Goal: Download file/media

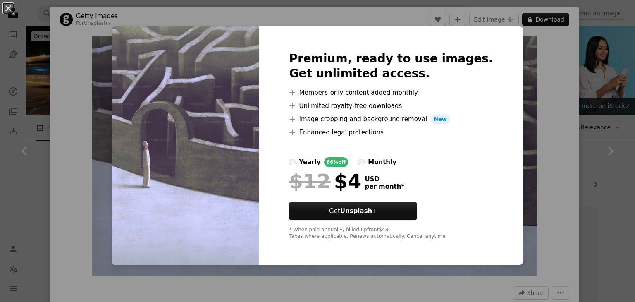
click at [548, 22] on div "An X shape Premium, ready to use images. Get unlimited access. A plus sign Memb…" at bounding box center [317, 151] width 635 height 302
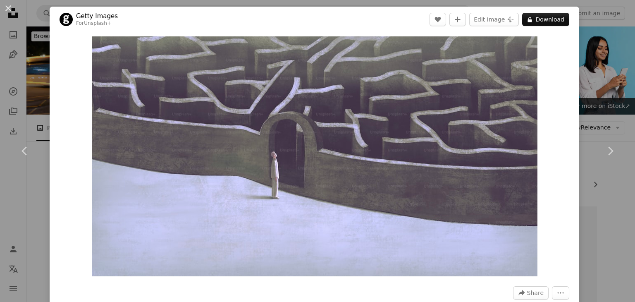
click at [595, 95] on div "An X shape Chevron left Chevron right Getty Images For Unsplash+ A heart A plus…" at bounding box center [317, 151] width 635 height 302
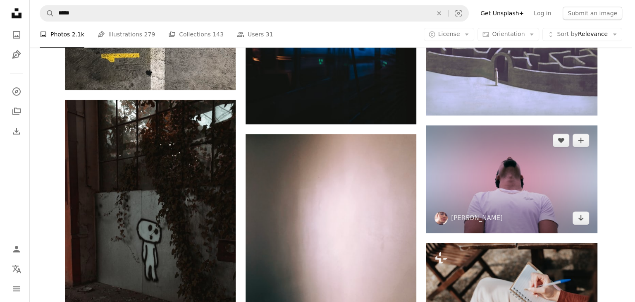
scroll to position [868, 0]
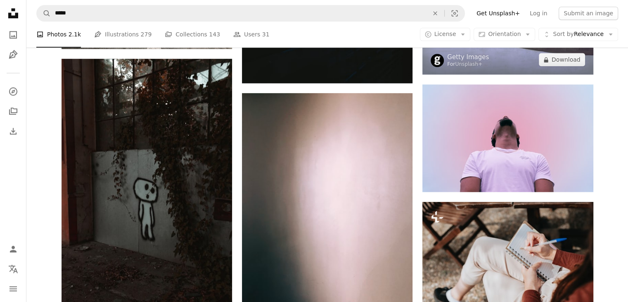
click at [486, 68] on img at bounding box center [508, 29] width 171 height 92
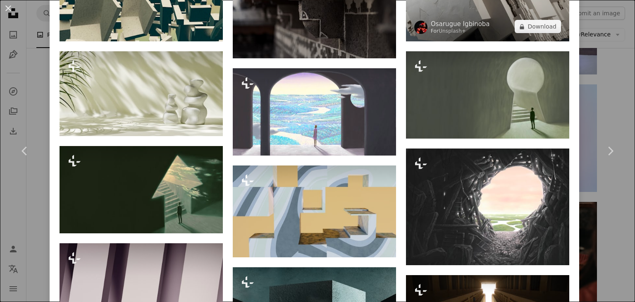
scroll to position [496, 0]
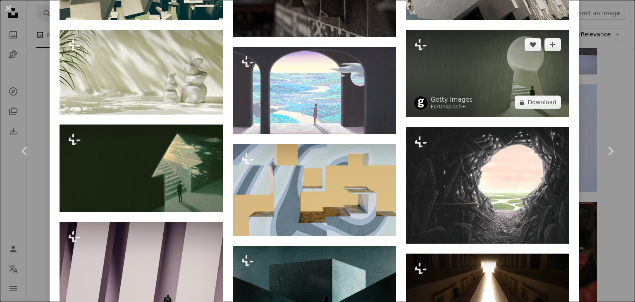
click at [475, 76] on img at bounding box center [487, 73] width 163 height 87
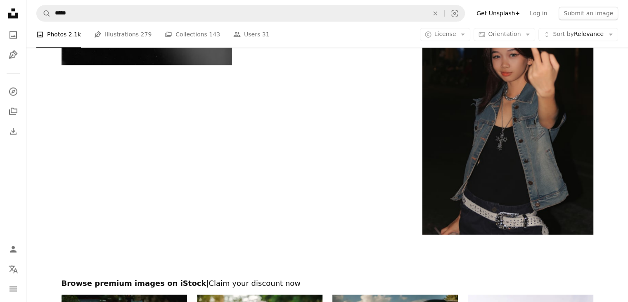
scroll to position [1487, 0]
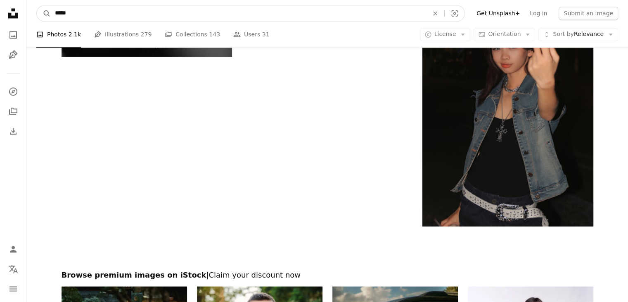
click at [200, 15] on input "*****" at bounding box center [239, 13] width 376 height 16
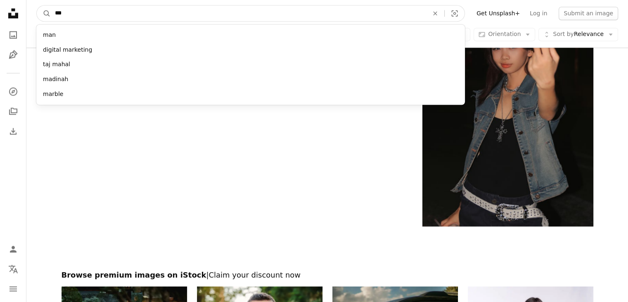
type input "****"
click button "A magnifying glass" at bounding box center [44, 13] width 14 height 16
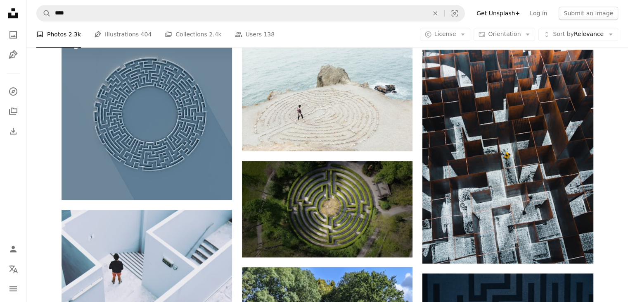
scroll to position [661, 0]
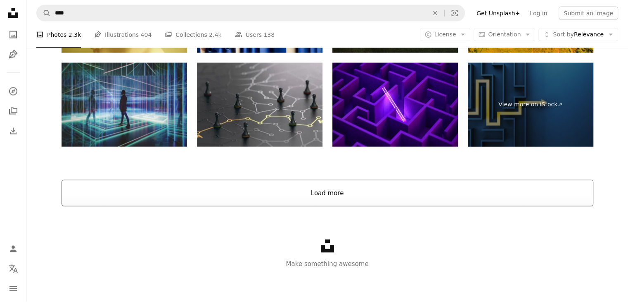
click at [196, 186] on button "Load more" at bounding box center [328, 193] width 532 height 26
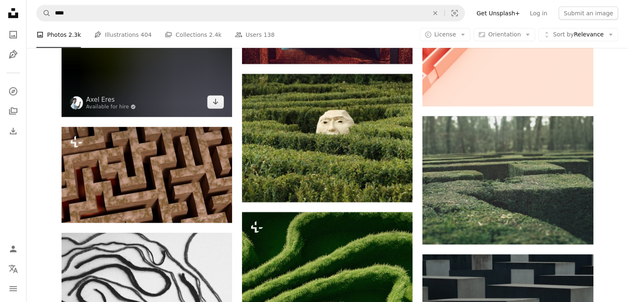
scroll to position [2508, 0]
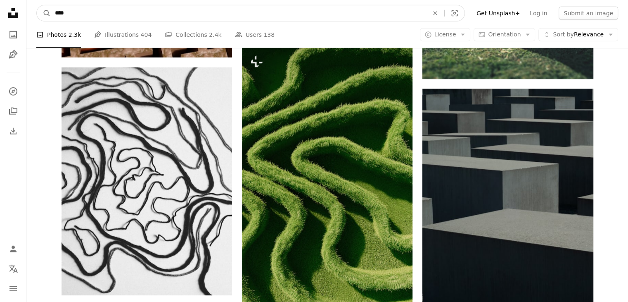
click at [193, 16] on input "****" at bounding box center [239, 13] width 376 height 16
type input "**********"
click button "A magnifying glass" at bounding box center [44, 13] width 14 height 16
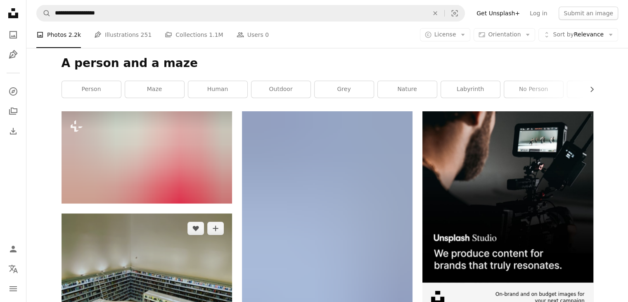
scroll to position [165, 0]
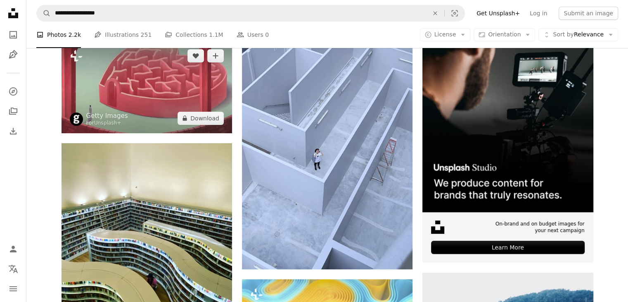
click at [156, 95] on img at bounding box center [147, 87] width 171 height 92
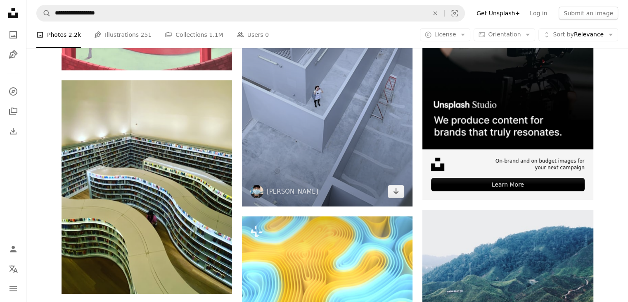
scroll to position [124, 0]
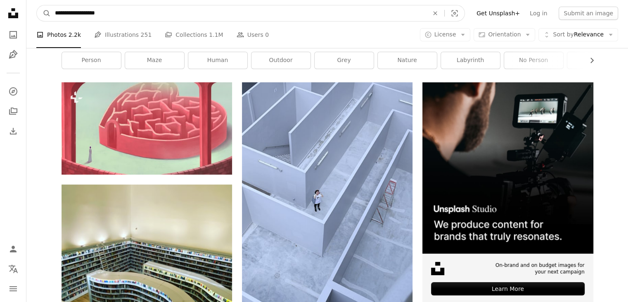
click at [143, 14] on input "**********" at bounding box center [239, 13] width 376 height 16
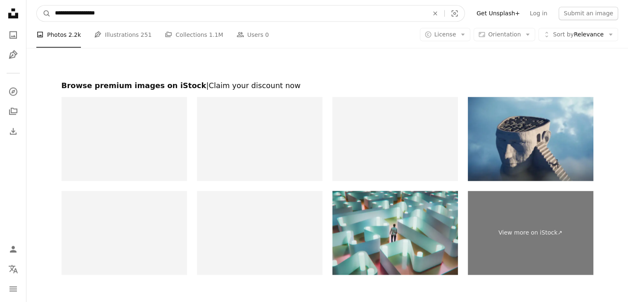
scroll to position [1570, 0]
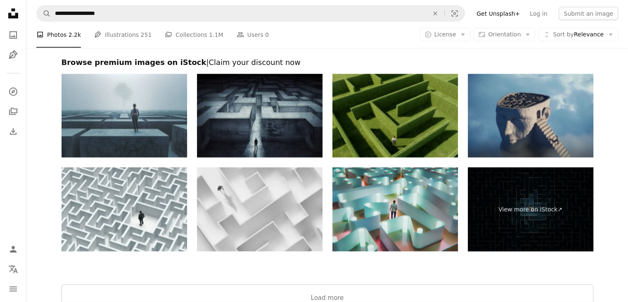
click at [533, 133] on img at bounding box center [531, 116] width 126 height 84
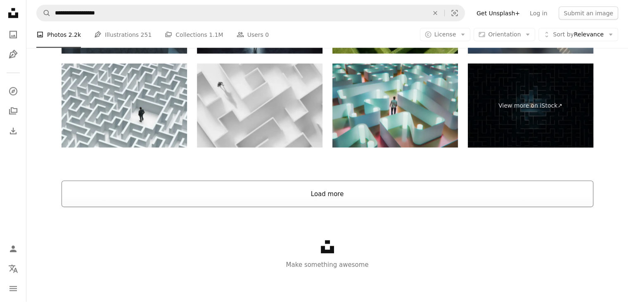
click at [323, 193] on button "Load more" at bounding box center [328, 194] width 532 height 26
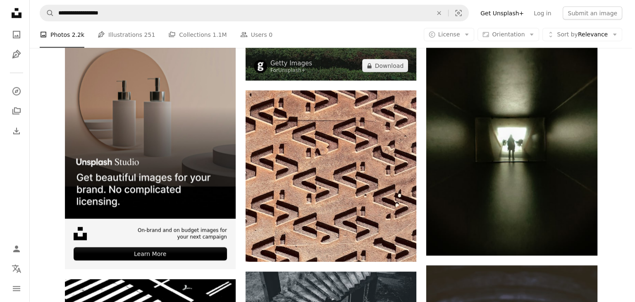
scroll to position [1838, 0]
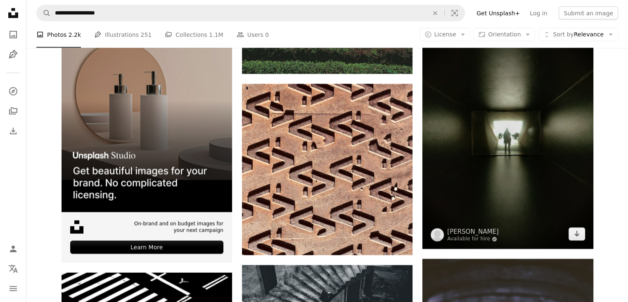
click at [476, 151] on img at bounding box center [508, 135] width 171 height 228
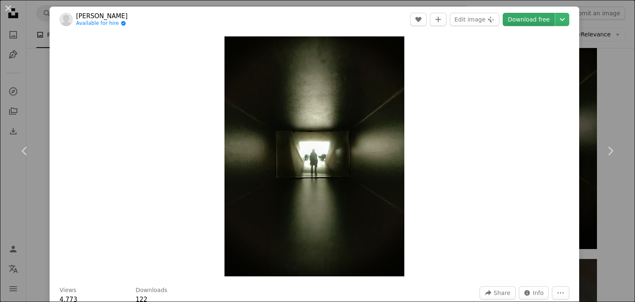
click at [533, 24] on link "Download free" at bounding box center [528, 19] width 52 height 13
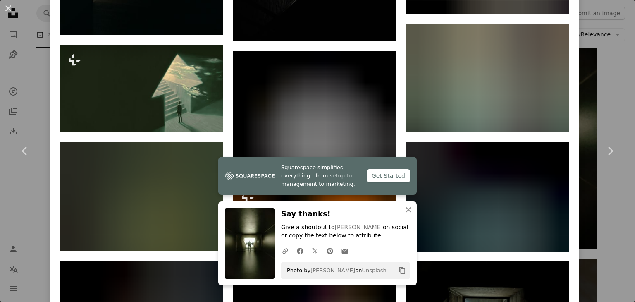
scroll to position [1942, 0]
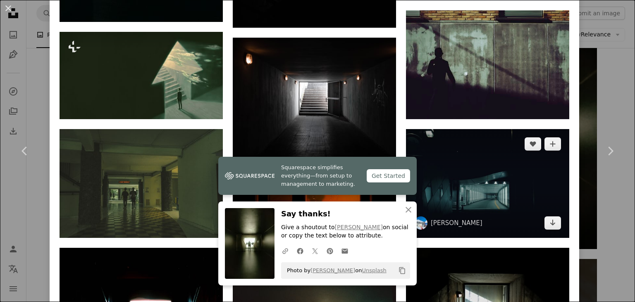
click at [521, 178] on img at bounding box center [487, 183] width 163 height 109
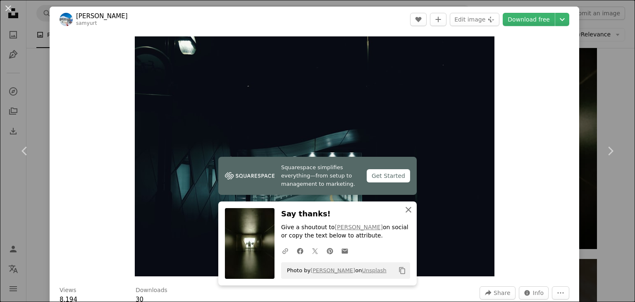
click at [405, 210] on icon "button" at bounding box center [408, 210] width 6 height 6
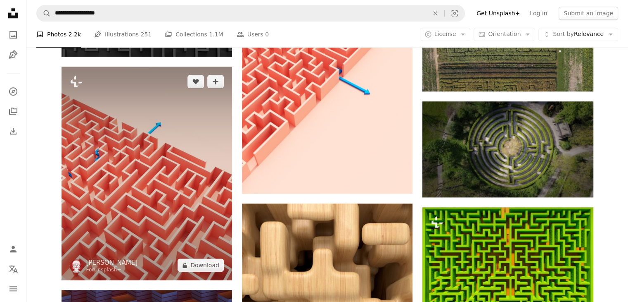
scroll to position [3987, 0]
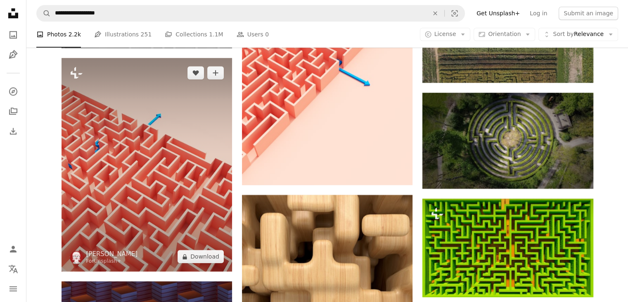
click at [116, 156] on img at bounding box center [147, 165] width 171 height 214
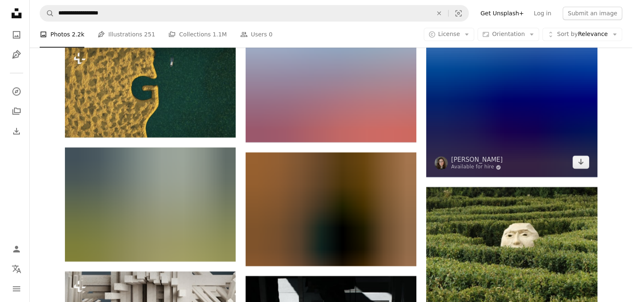
scroll to position [6878, 0]
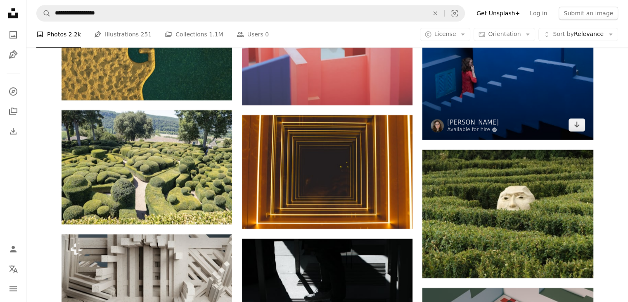
click at [511, 102] on img at bounding box center [508, 16] width 171 height 248
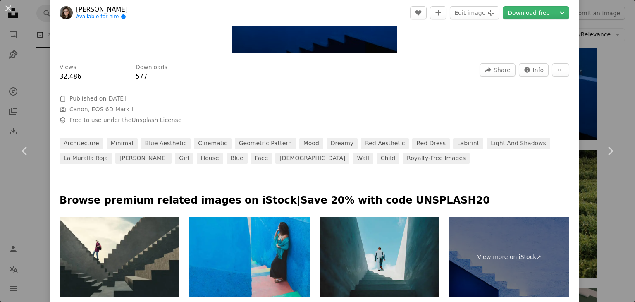
scroll to position [330, 0]
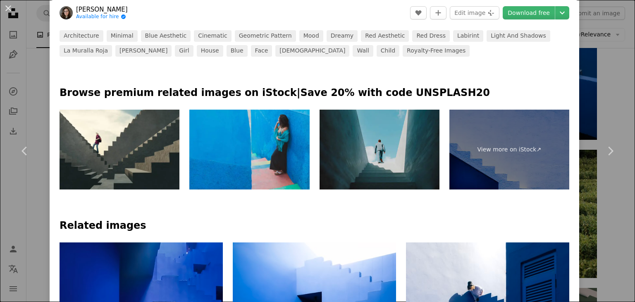
click at [337, 160] on img at bounding box center [379, 149] width 120 height 80
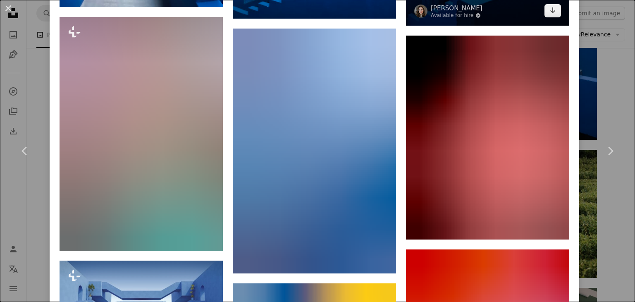
scroll to position [785, 0]
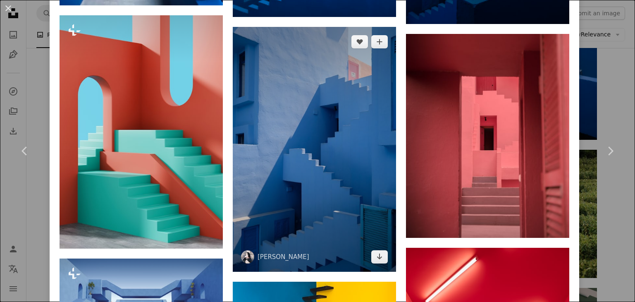
click at [330, 76] on img at bounding box center [314, 149] width 163 height 245
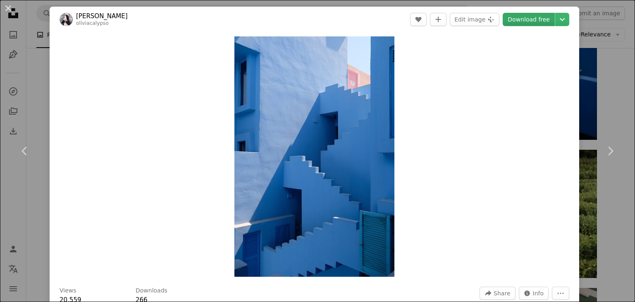
click at [525, 15] on link "Download free" at bounding box center [528, 19] width 52 height 13
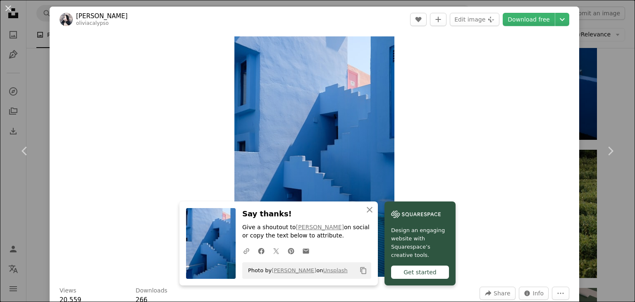
click at [591, 76] on div "An X shape Chevron left Chevron right An X shape Close Say thanks! Give a shout…" at bounding box center [317, 151] width 635 height 302
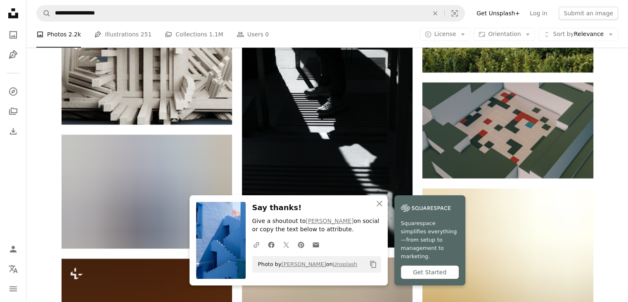
scroll to position [7085, 0]
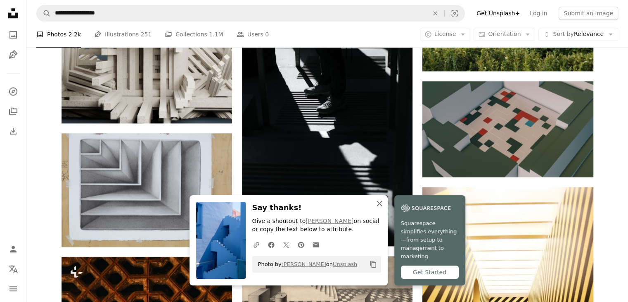
click at [382, 208] on icon "An X shape" at bounding box center [380, 203] width 10 height 10
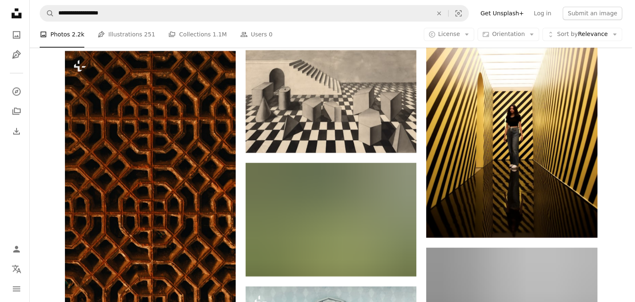
scroll to position [7292, 0]
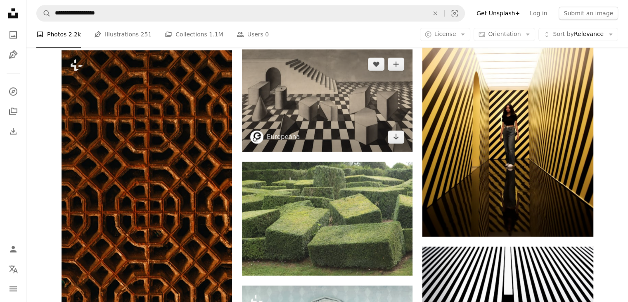
click at [366, 90] on img at bounding box center [327, 100] width 171 height 102
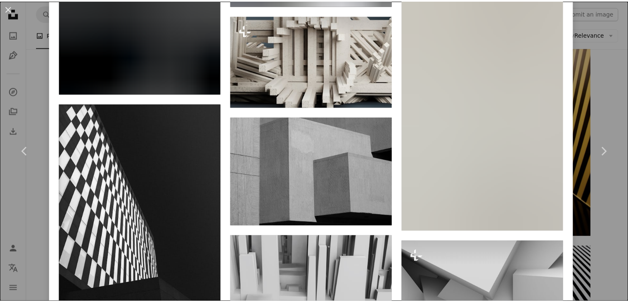
scroll to position [991, 0]
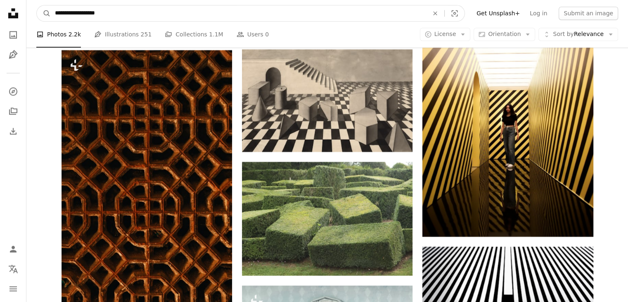
click at [108, 7] on input "**********" at bounding box center [239, 13] width 376 height 16
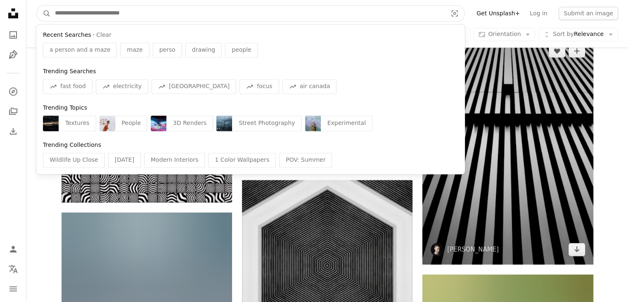
scroll to position [7581, 0]
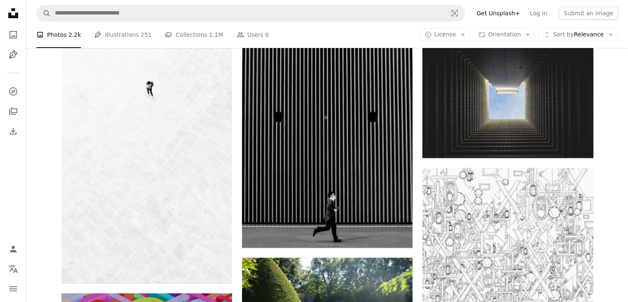
scroll to position [9522, 0]
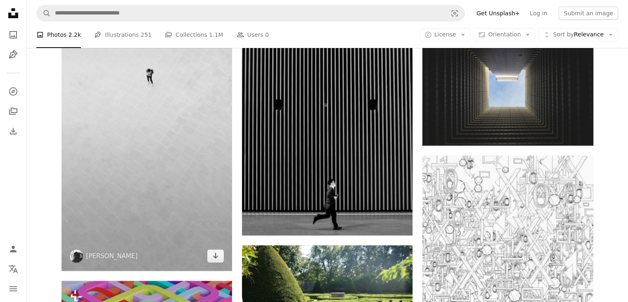
click at [162, 137] on img at bounding box center [147, 86] width 171 height 370
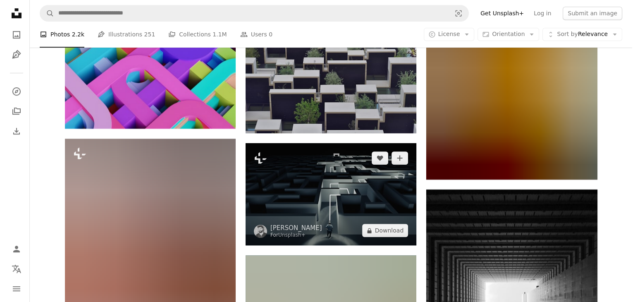
scroll to position [9977, 0]
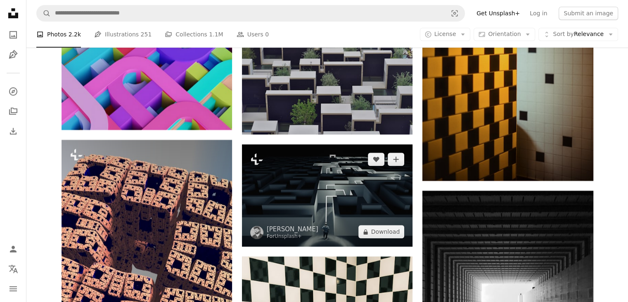
click at [352, 204] on img at bounding box center [327, 195] width 171 height 102
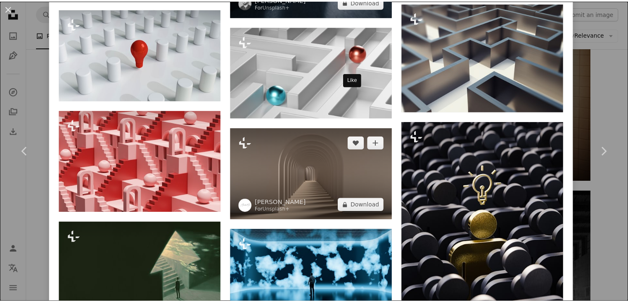
scroll to position [785, 0]
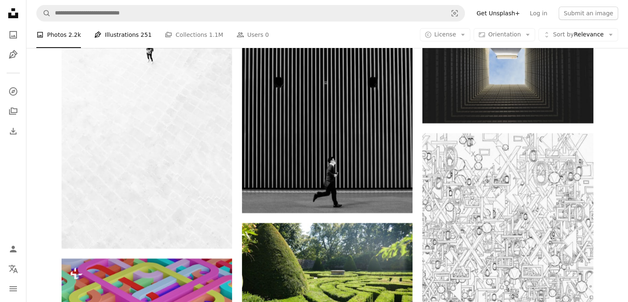
scroll to position [9399, 0]
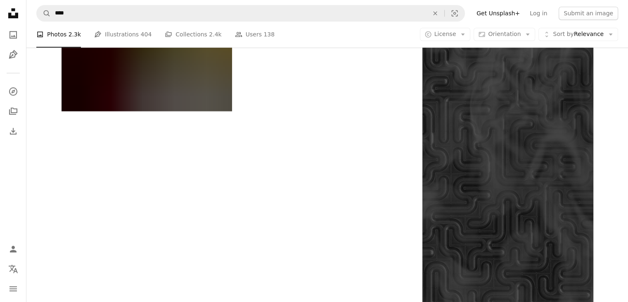
scroll to position [2508, 0]
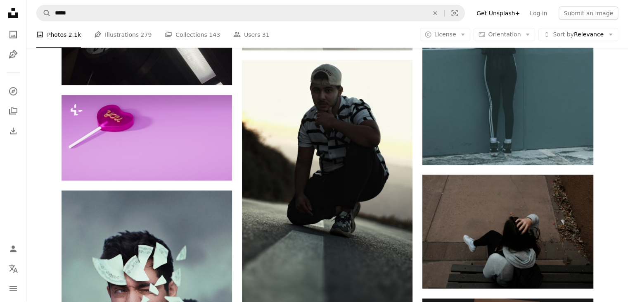
scroll to position [2508, 0]
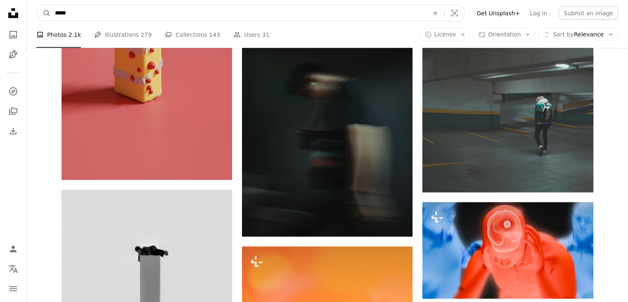
click at [89, 17] on input "*****" at bounding box center [239, 13] width 376 height 16
type input "******"
click button "A magnifying glass" at bounding box center [44, 13] width 14 height 16
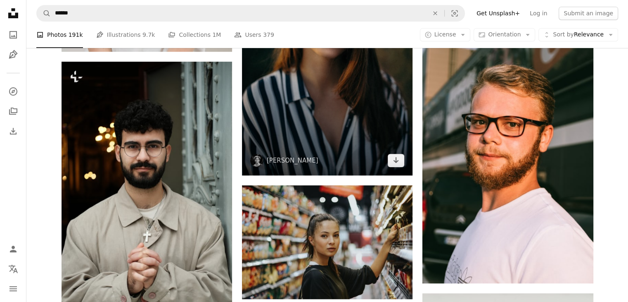
scroll to position [454, 0]
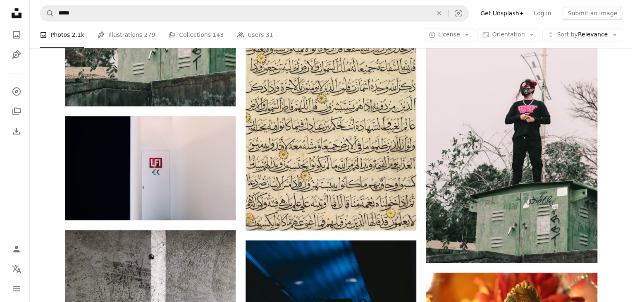
scroll to position [2508, 0]
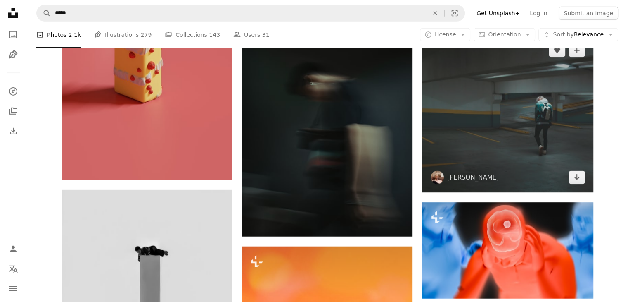
click at [552, 123] on img at bounding box center [508, 114] width 171 height 157
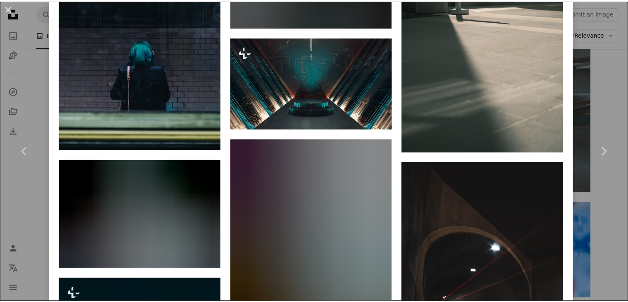
scroll to position [1405, 0]
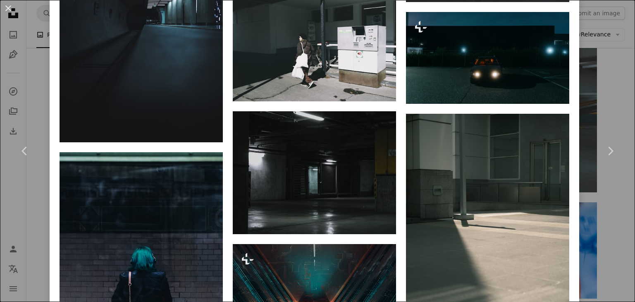
click at [614, 35] on div "An X shape Chevron left Chevron right Phil S philipp9894 A heart A plus sign Ed…" at bounding box center [317, 151] width 635 height 302
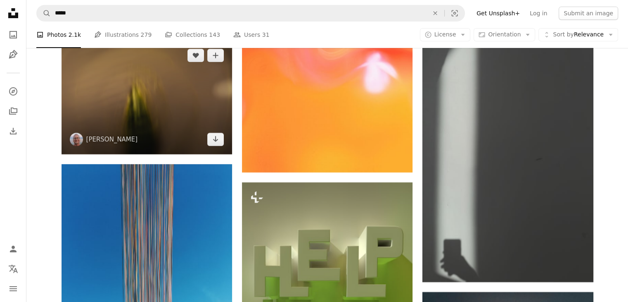
scroll to position [2838, 0]
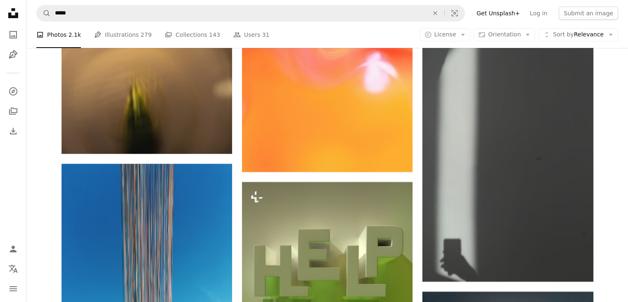
click at [72, 32] on li "A photo Photos 2.1k" at bounding box center [58, 34] width 45 height 26
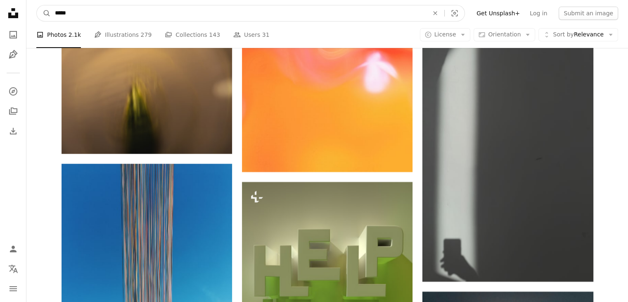
click at [64, 14] on input "*****" at bounding box center [239, 13] width 376 height 16
click at [68, 16] on input "*****" at bounding box center [239, 13] width 376 height 16
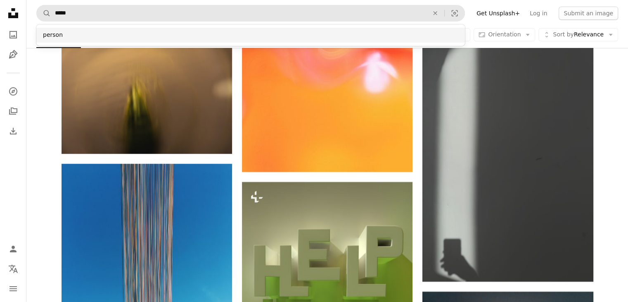
click at [65, 35] on div "person" at bounding box center [250, 35] width 429 height 15
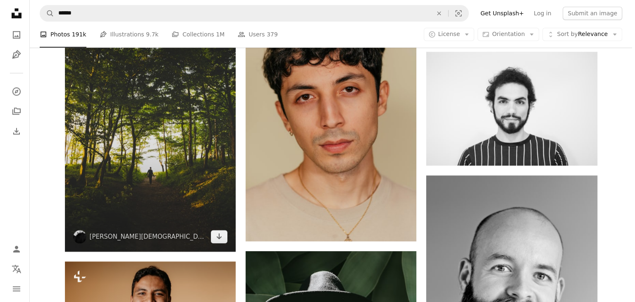
scroll to position [991, 0]
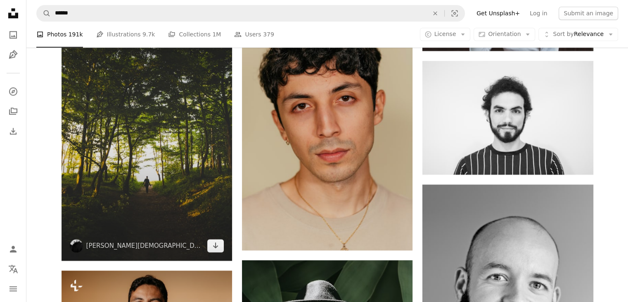
click at [216, 140] on img at bounding box center [147, 136] width 171 height 247
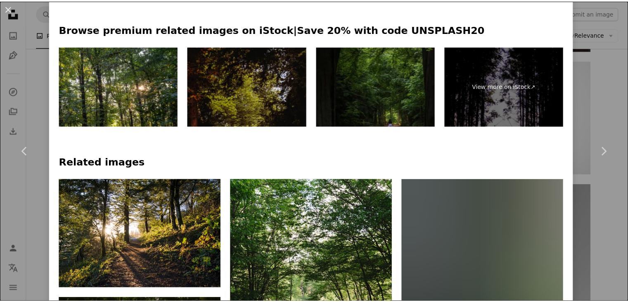
scroll to position [578, 0]
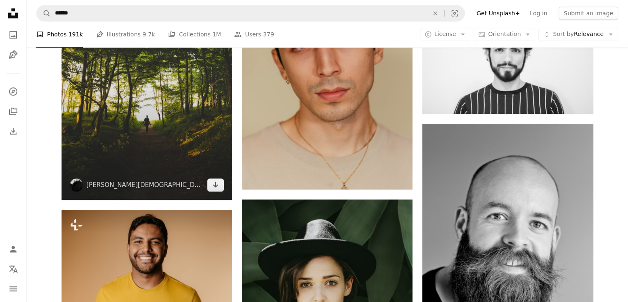
scroll to position [1198, 0]
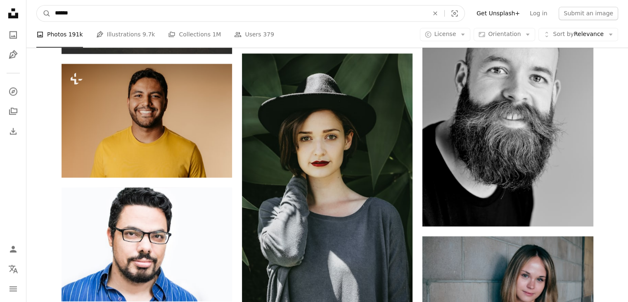
click at [103, 7] on input "******" at bounding box center [239, 13] width 376 height 16
type input "**********"
click button "A magnifying glass" at bounding box center [44, 13] width 14 height 16
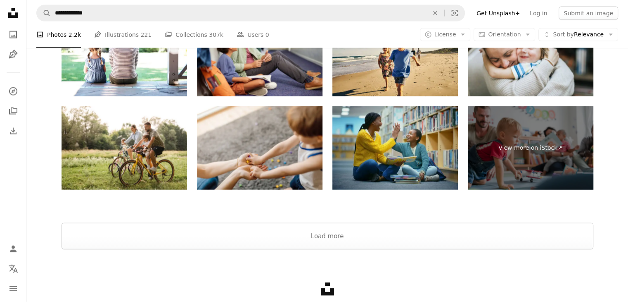
scroll to position [1672, 0]
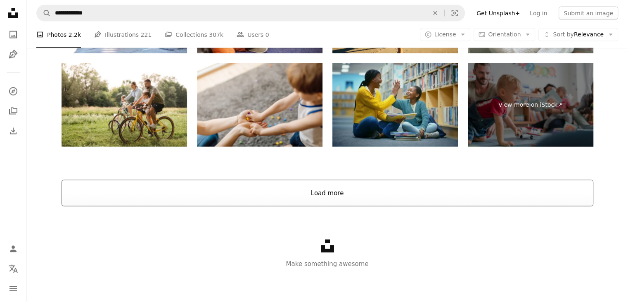
click at [276, 189] on button "Load more" at bounding box center [328, 193] width 532 height 26
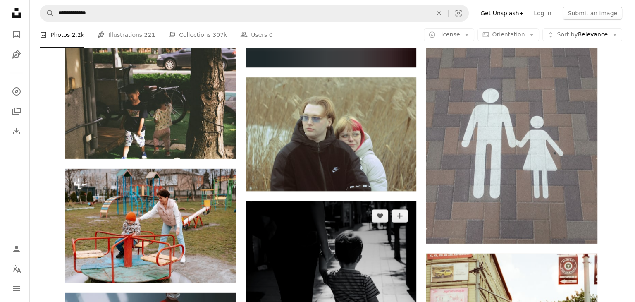
scroll to position [3077, 0]
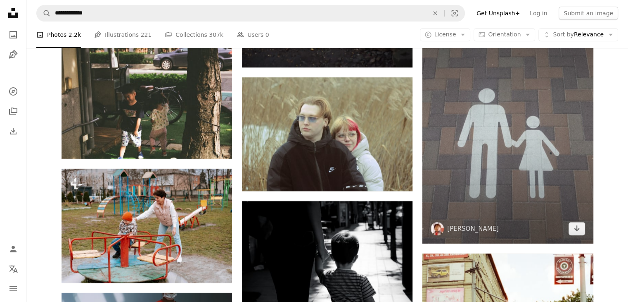
click at [473, 155] on img at bounding box center [508, 129] width 171 height 228
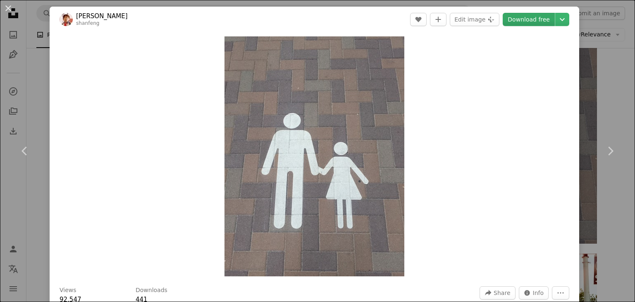
click at [531, 18] on link "Download free" at bounding box center [528, 19] width 52 height 13
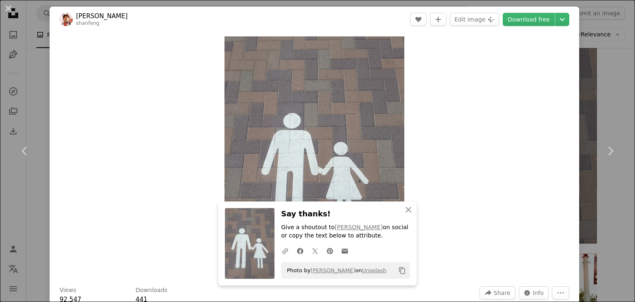
scroll to position [248, 0]
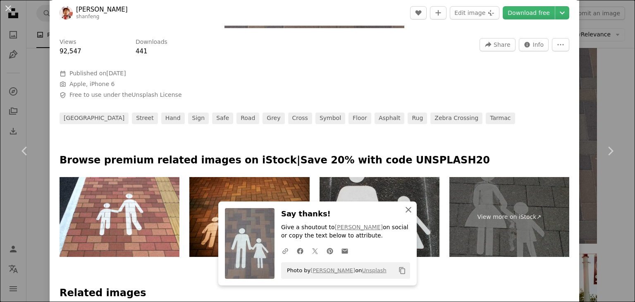
click at [410, 210] on button "An X shape Close" at bounding box center [408, 209] width 17 height 17
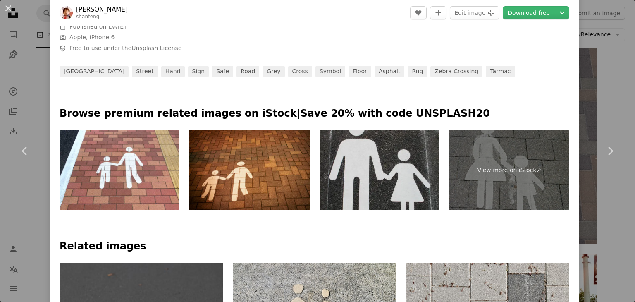
scroll to position [330, 0]
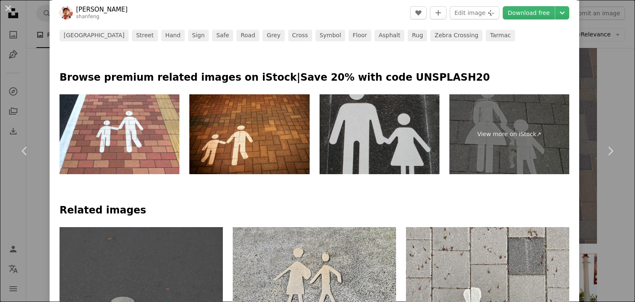
click at [378, 133] on img at bounding box center [379, 134] width 120 height 80
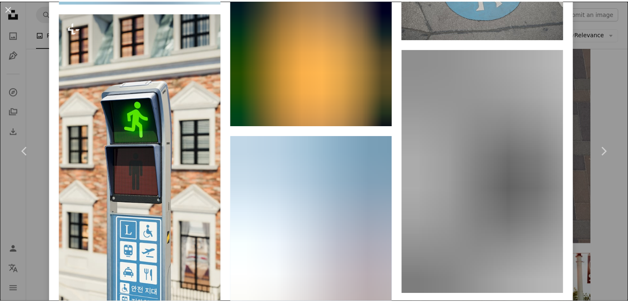
scroll to position [6448, 0]
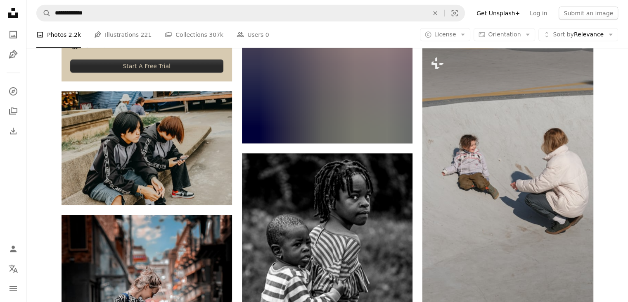
scroll to position [70, 0]
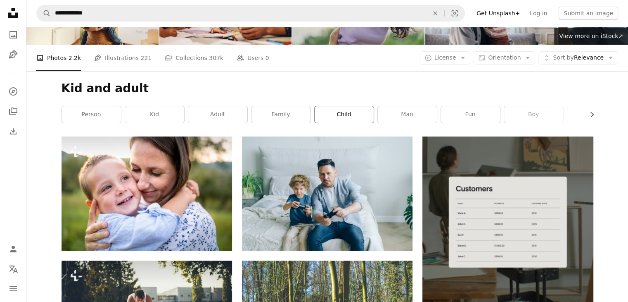
click at [340, 121] on link "child" at bounding box center [344, 114] width 59 height 17
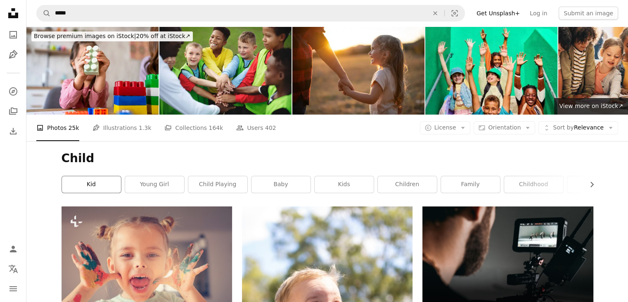
click at [104, 188] on link "kid" at bounding box center [91, 184] width 59 height 17
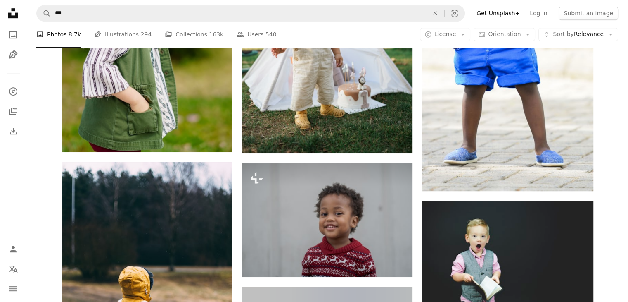
scroll to position [578, 0]
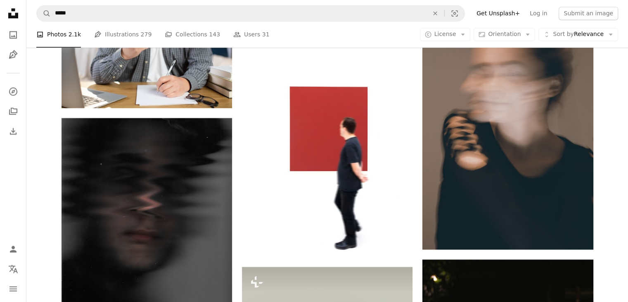
scroll to position [2838, 0]
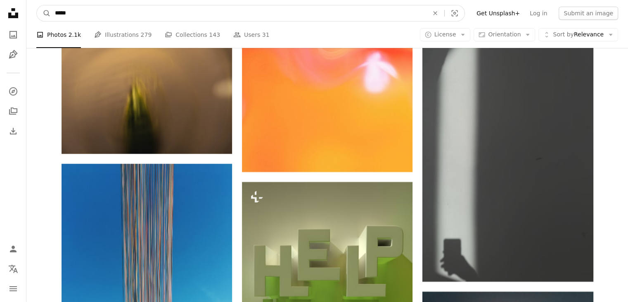
click at [74, 14] on input "*****" at bounding box center [239, 13] width 376 height 16
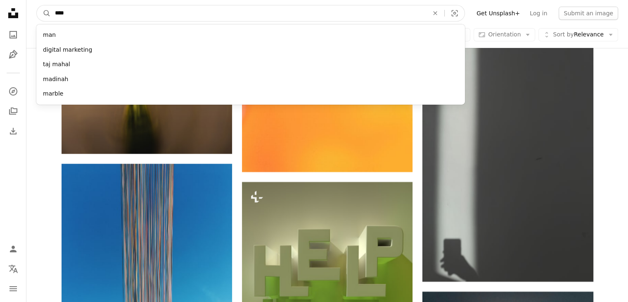
type input "****"
click at [37, 5] on button "A magnifying glass" at bounding box center [44, 13] width 14 height 16
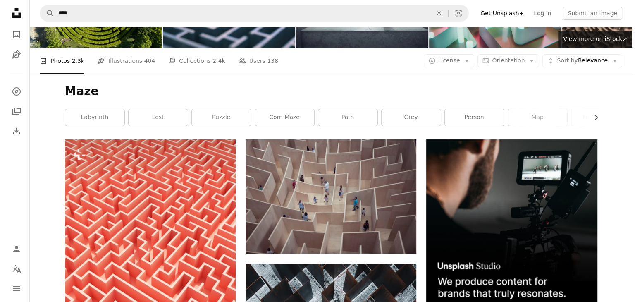
scroll to position [207, 0]
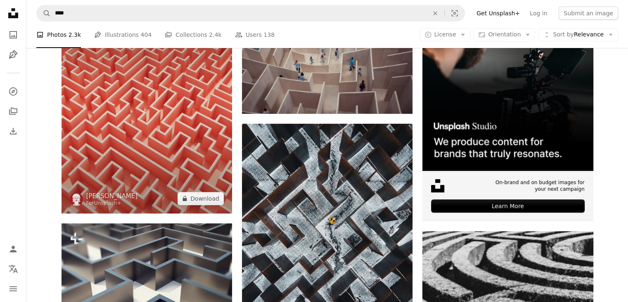
click at [203, 150] on img at bounding box center [147, 107] width 171 height 214
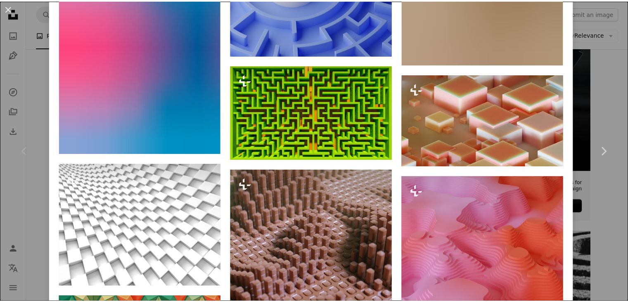
scroll to position [2366, 0]
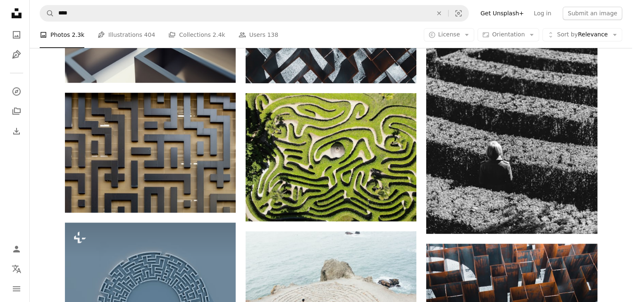
scroll to position [454, 0]
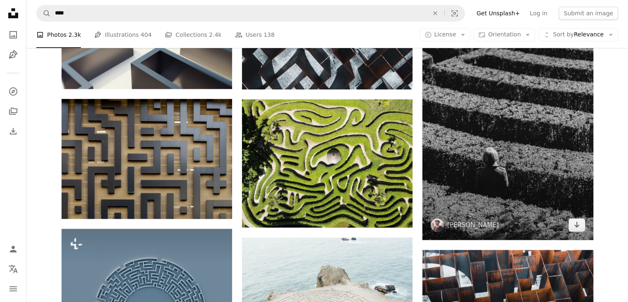
click at [509, 161] on img at bounding box center [508, 111] width 171 height 257
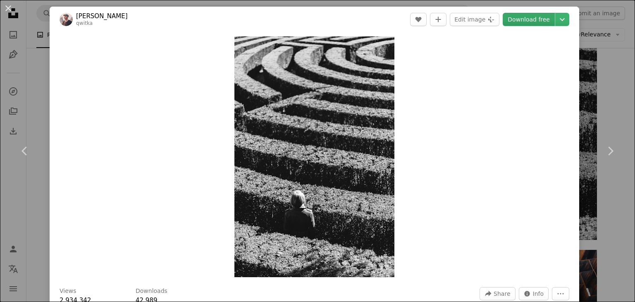
click at [522, 21] on link "Download free" at bounding box center [528, 19] width 52 height 13
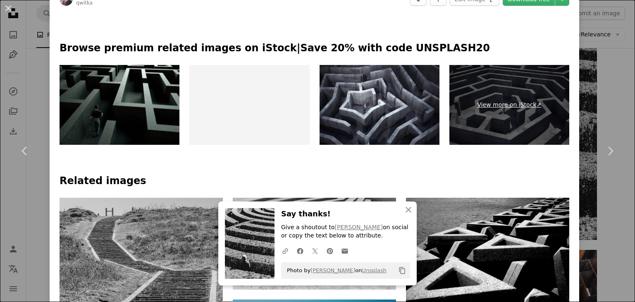
scroll to position [496, 0]
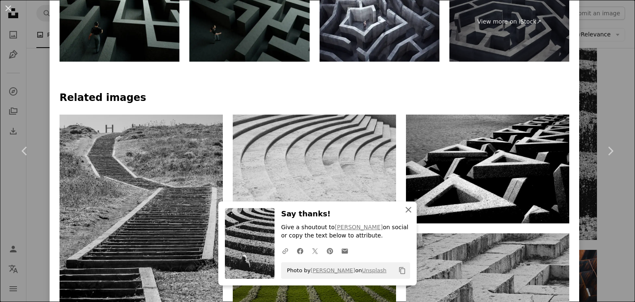
click at [403, 207] on icon "An X shape" at bounding box center [408, 209] width 10 height 10
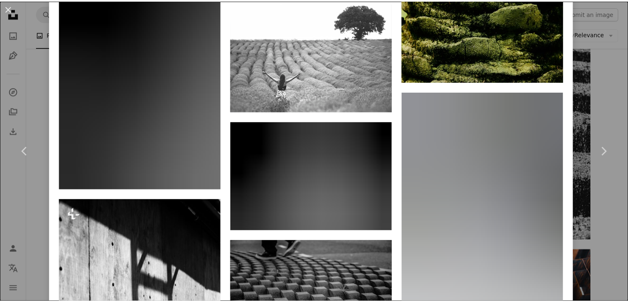
scroll to position [1157, 0]
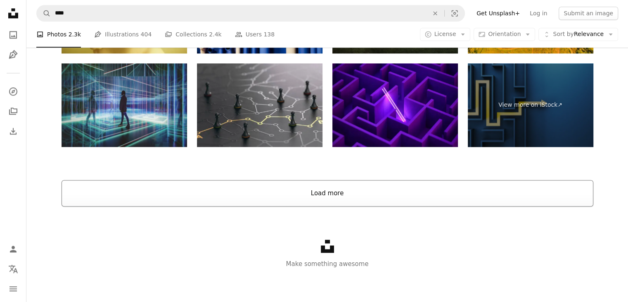
click at [357, 189] on button "Load more" at bounding box center [328, 193] width 532 height 26
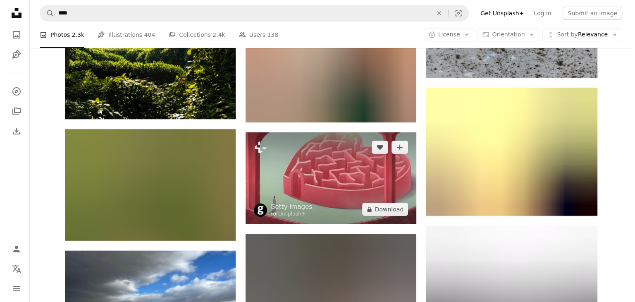
scroll to position [5994, 0]
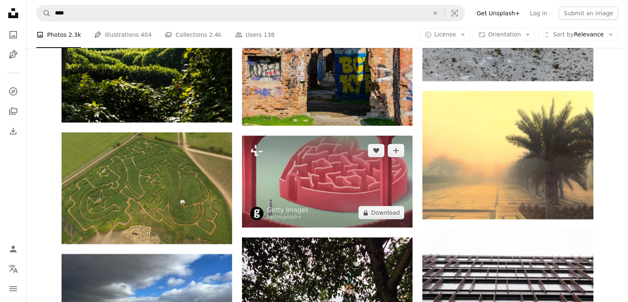
click at [340, 194] on img at bounding box center [327, 182] width 171 height 92
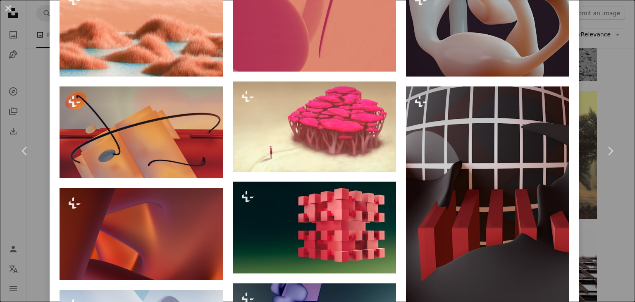
scroll to position [661, 0]
